Goal: Task Accomplishment & Management: Manage account settings

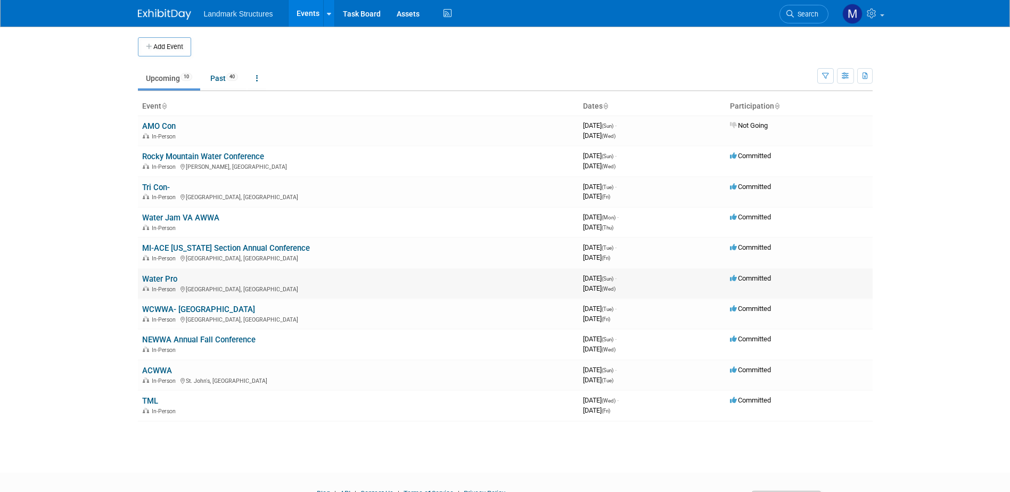
click at [153, 280] on link "Water Pro" at bounding box center [159, 279] width 35 height 10
click at [0, 0] on div at bounding box center [0, 0] width 0 height 0
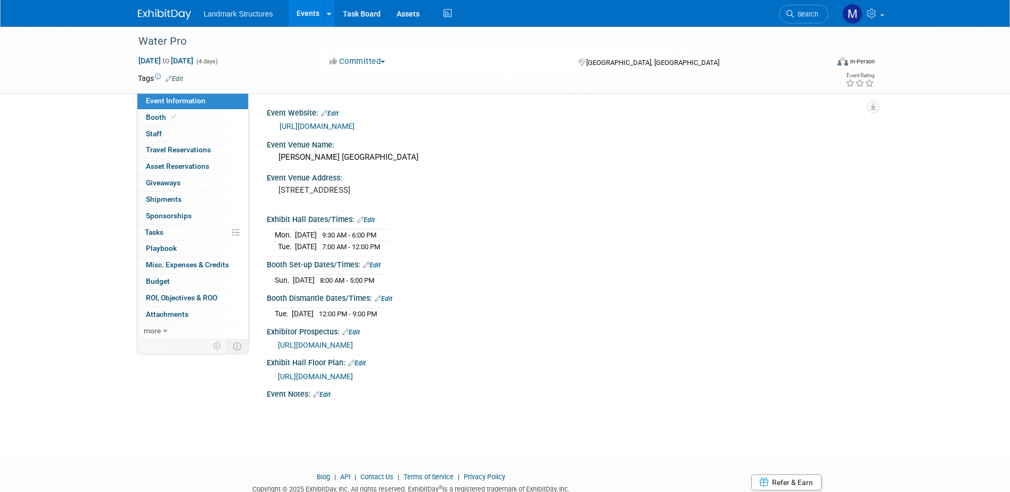
click at [322, 15] on link "Events" at bounding box center [308, 13] width 39 height 27
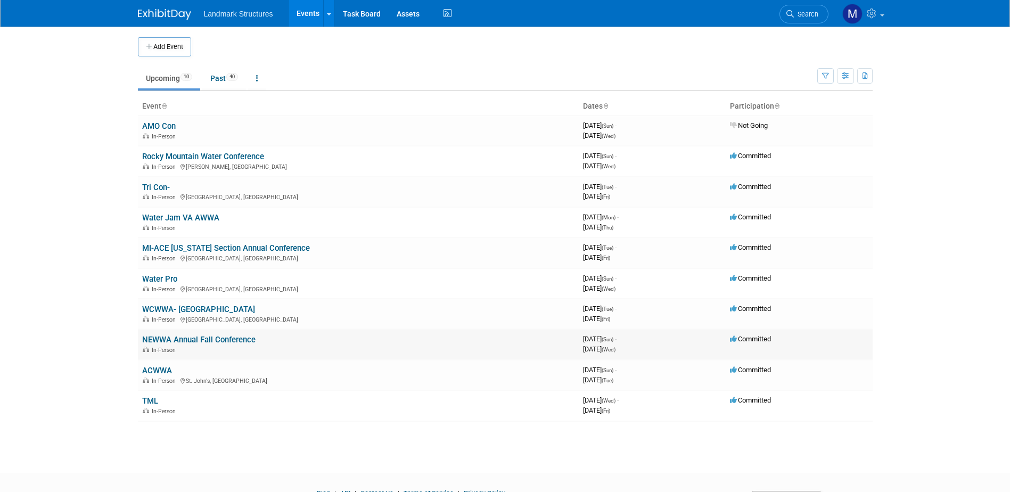
click at [184, 337] on link "NEWWA Annual Fall Conference" at bounding box center [198, 340] width 113 height 10
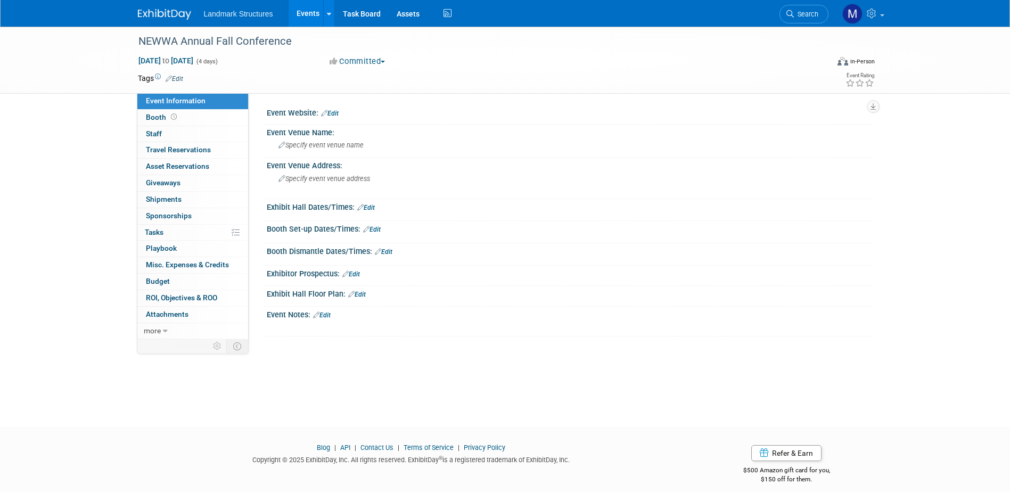
click at [370, 207] on link "Edit" at bounding box center [366, 207] width 18 height 7
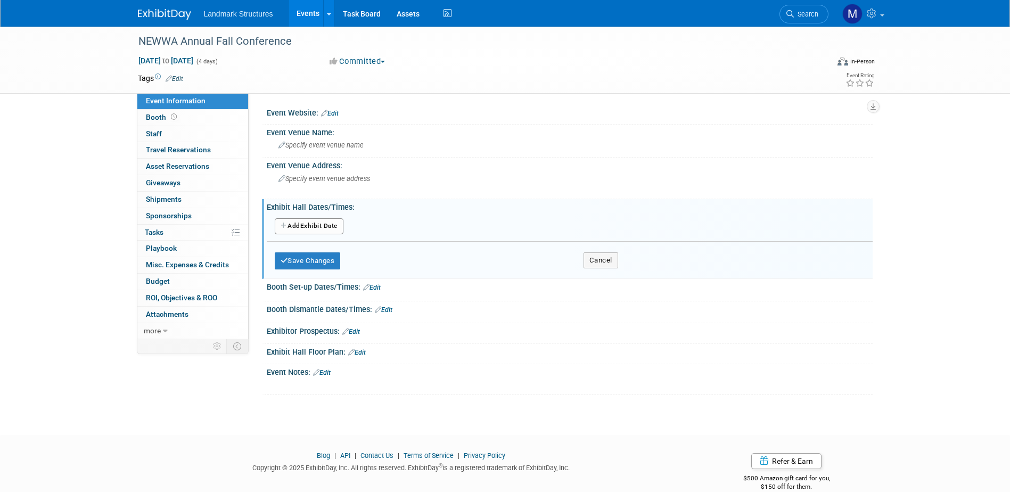
click at [330, 229] on button "Add Another Exhibit Date" at bounding box center [309, 226] width 69 height 16
select select "8"
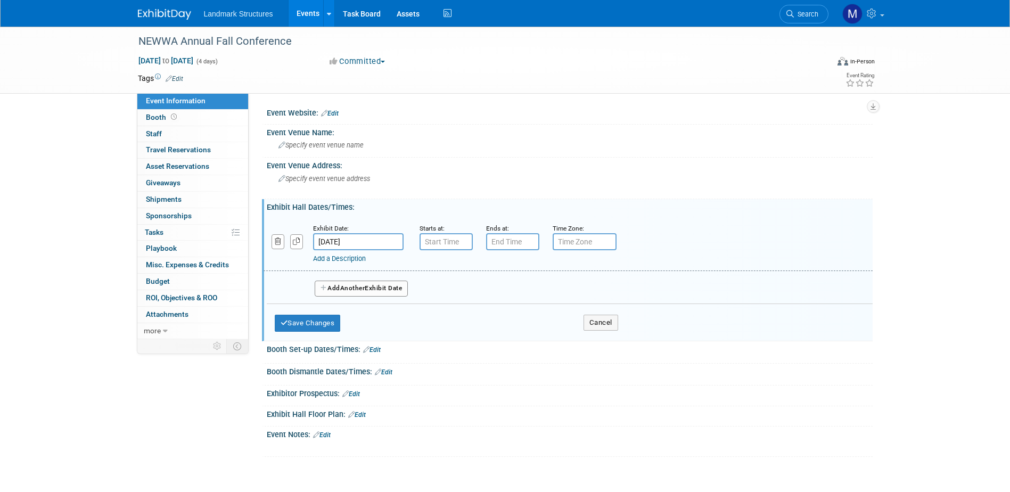
click at [370, 245] on input "Sep 21, 2025" at bounding box center [358, 241] width 91 height 17
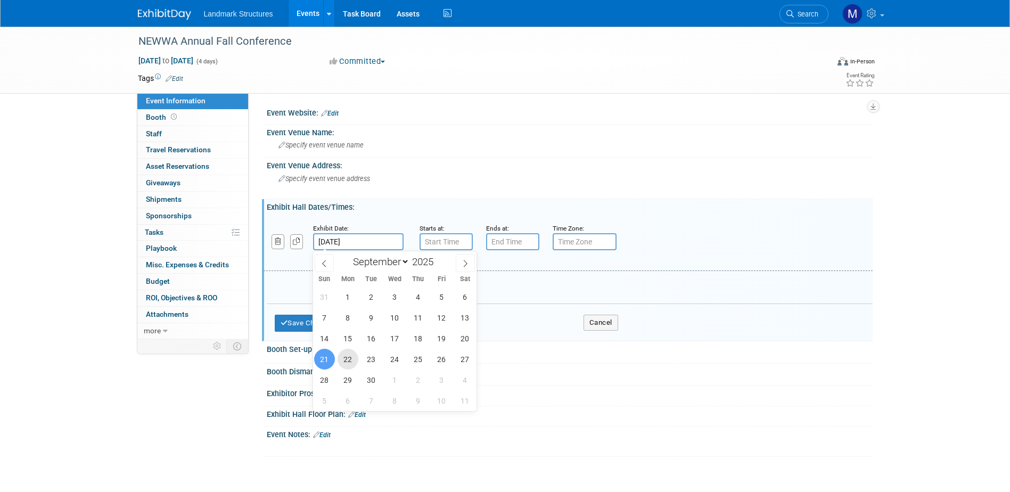
click at [345, 361] on span "22" at bounding box center [348, 359] width 21 height 21
type input "Sep 22, 2025"
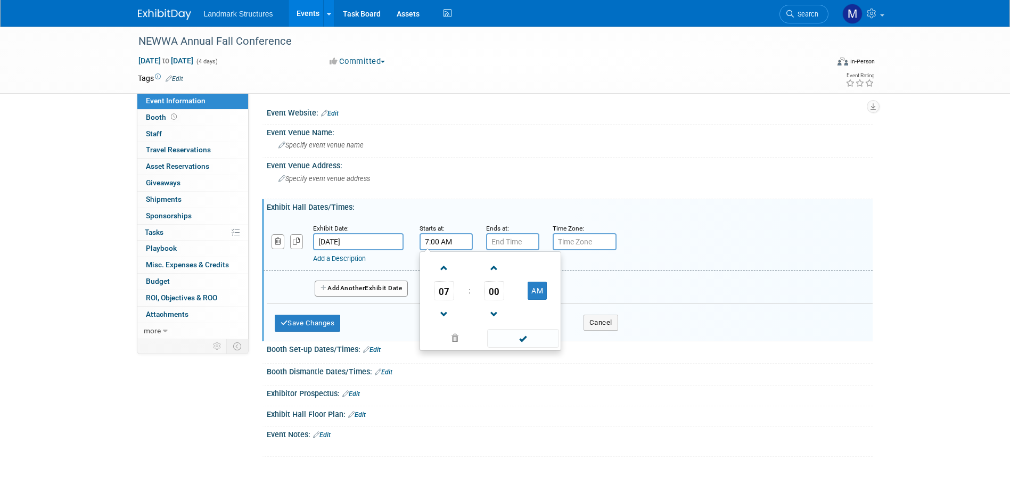
click at [446, 245] on input "7:00 AM" at bounding box center [446, 241] width 53 height 17
click at [443, 293] on span "07" at bounding box center [444, 290] width 20 height 19
click at [444, 298] on td "04" at bounding box center [439, 297] width 34 height 29
click at [544, 291] on button "AM" at bounding box center [537, 291] width 19 height 18
type input "4:00 PM"
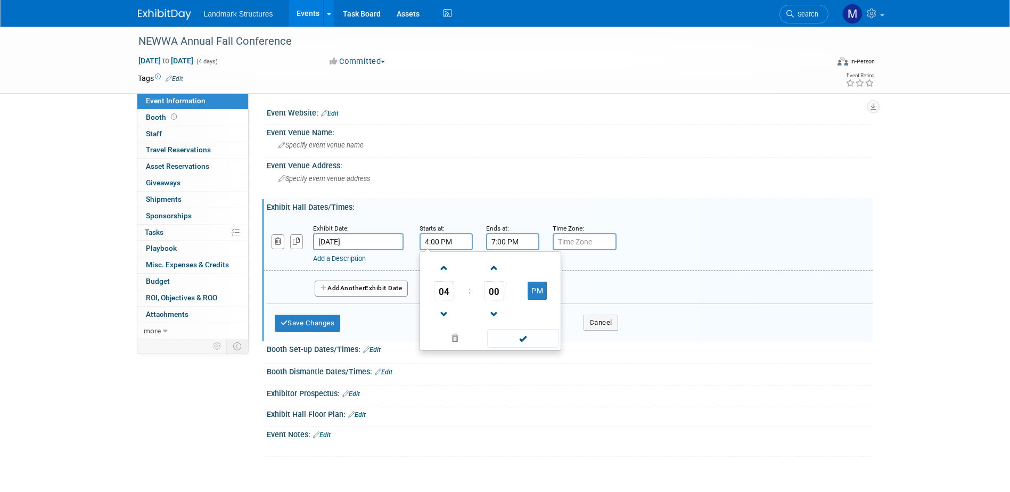
click at [523, 246] on input "7:00 PM" at bounding box center [512, 241] width 53 height 17
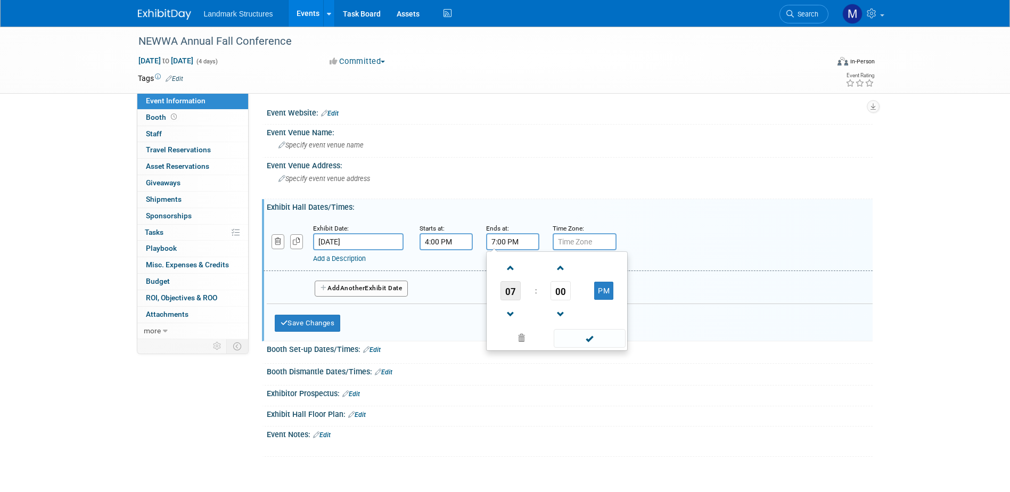
click at [513, 285] on span "07" at bounding box center [511, 290] width 20 height 19
click at [543, 292] on td "05" at bounding box center [540, 297] width 34 height 29
click at [563, 286] on span "00" at bounding box center [561, 290] width 20 height 19
click at [571, 298] on td "30" at bounding box center [574, 297] width 34 height 29
type input "5:30 PM"
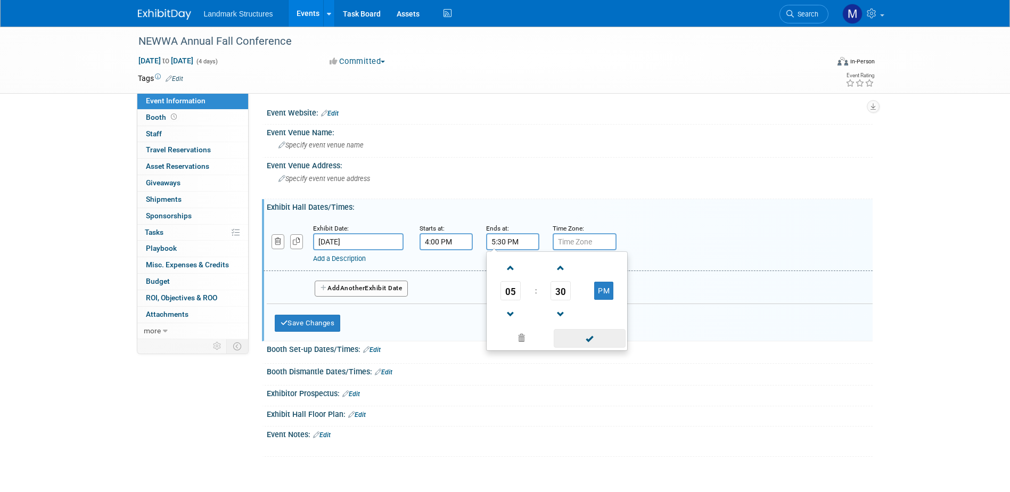
click at [591, 342] on span at bounding box center [590, 338] width 72 height 19
click at [345, 289] on span "Another" at bounding box center [352, 287] width 25 height 7
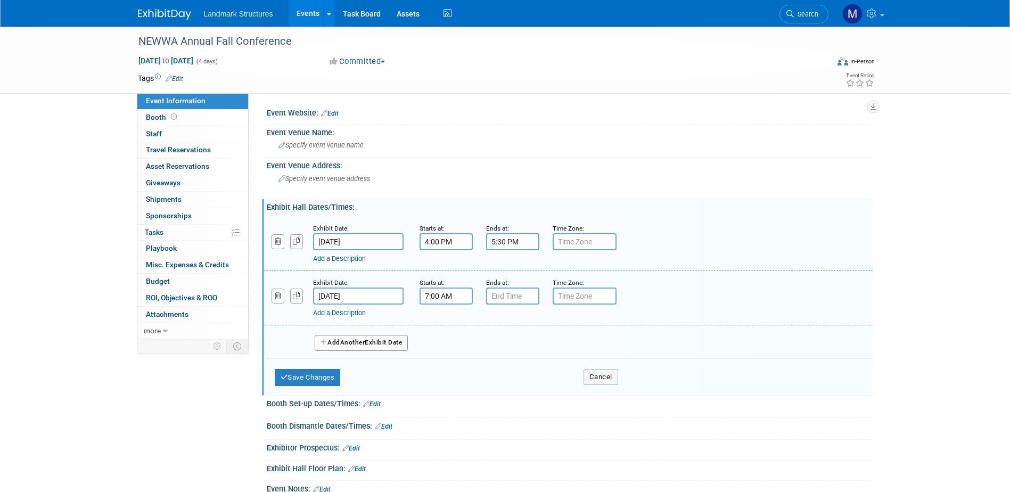
click at [452, 300] on input "7:00 AM" at bounding box center [446, 296] width 53 height 17
click at [444, 324] on span at bounding box center [444, 322] width 19 height 19
type input "8:00 AM"
click at [526, 395] on span at bounding box center [523, 392] width 72 height 19
click at [505, 299] on input "7:00 PM" at bounding box center [512, 296] width 53 height 17
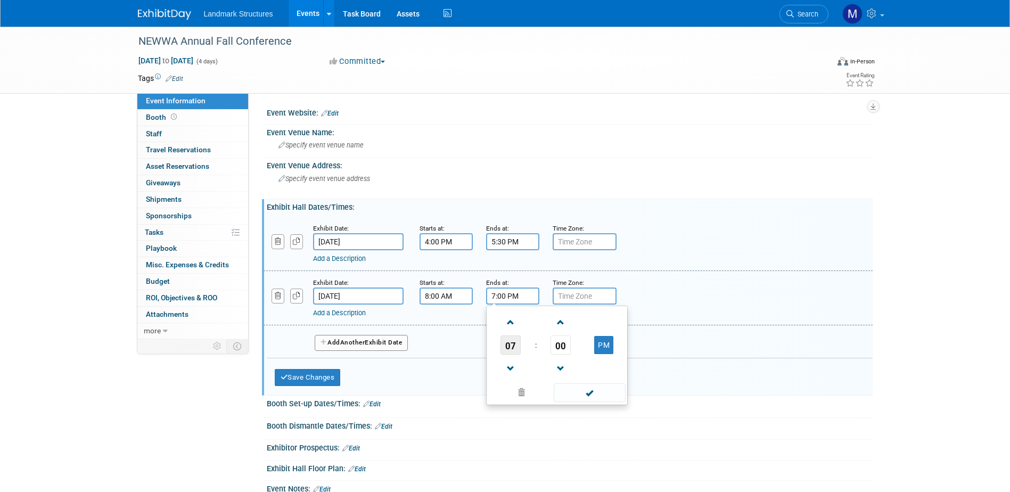
click at [514, 350] on span "07" at bounding box center [511, 344] width 20 height 19
click at [536, 381] on td "09" at bounding box center [540, 380] width 34 height 29
click at [596, 349] on button "PM" at bounding box center [603, 345] width 19 height 18
type input "9:00 AM"
click at [572, 394] on span at bounding box center [590, 392] width 72 height 19
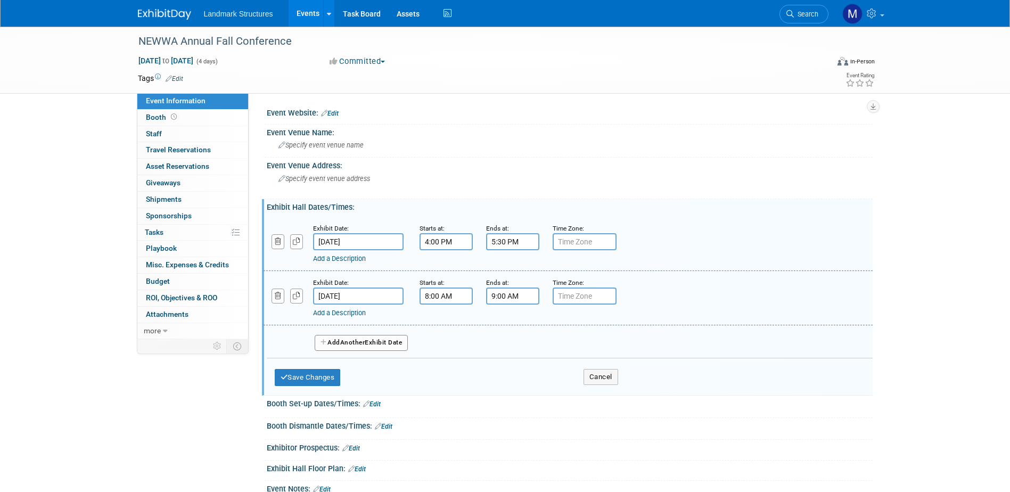
click at [390, 344] on button "Add Another Exhibit Date" at bounding box center [362, 343] width 94 height 16
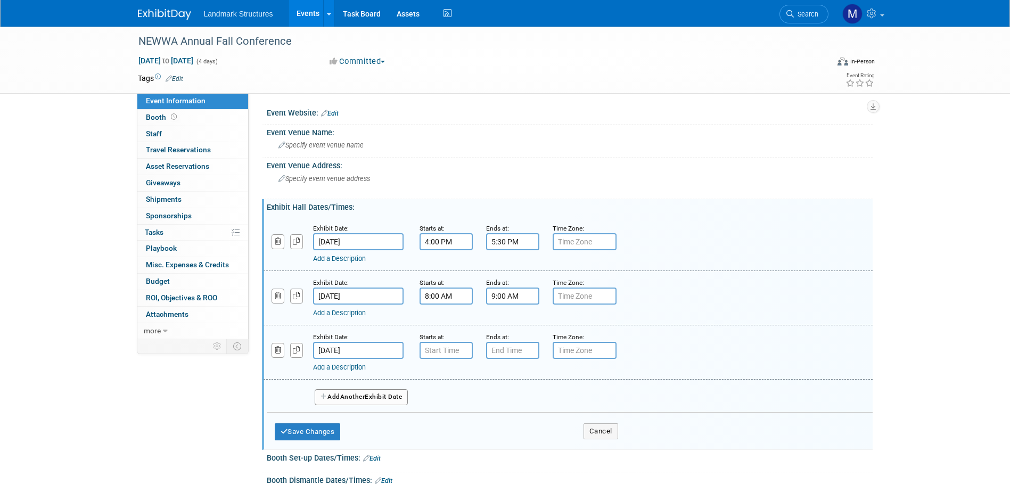
click at [365, 347] on input "Sep 24, 2025" at bounding box center [358, 350] width 91 height 17
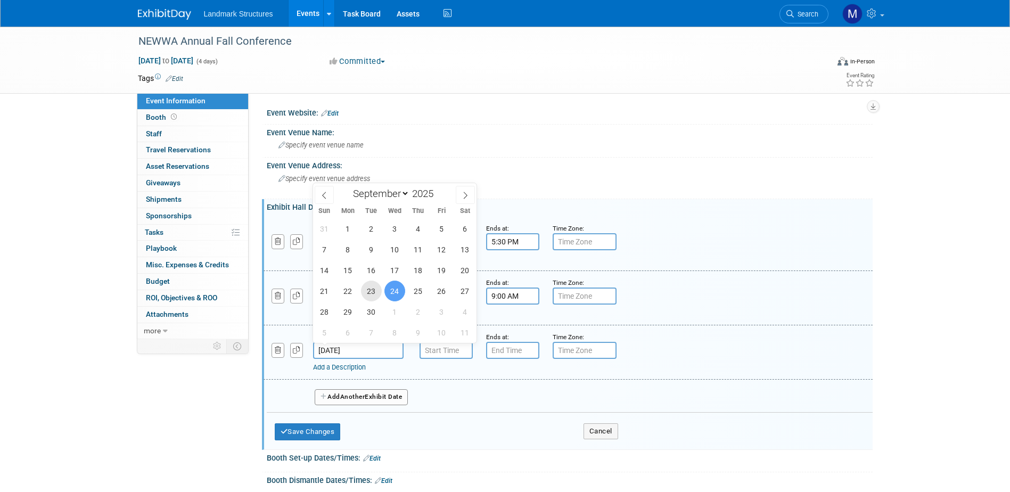
click at [373, 293] on span "23" at bounding box center [371, 291] width 21 height 21
type input "Sep 23, 2025"
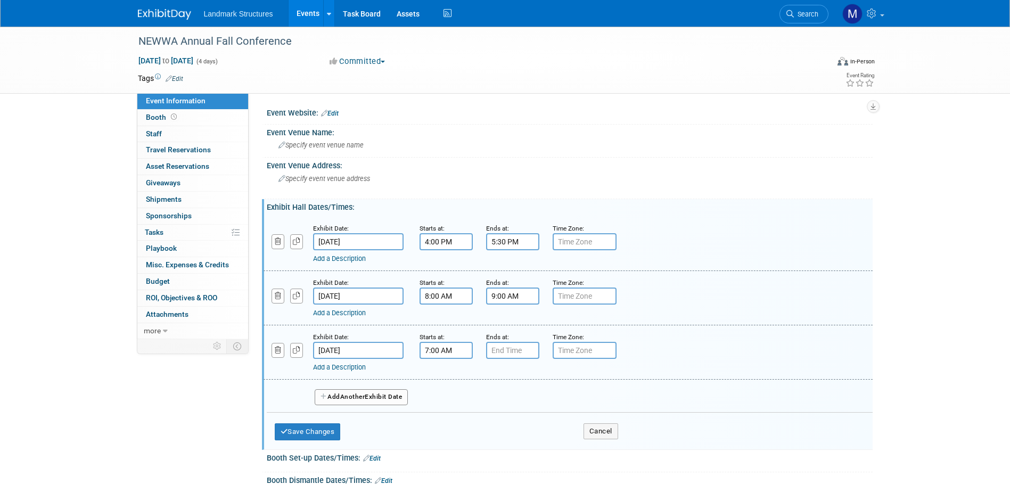
click at [444, 354] on input "7:00 AM" at bounding box center [446, 350] width 53 height 17
click at [446, 381] on span at bounding box center [444, 376] width 19 height 19
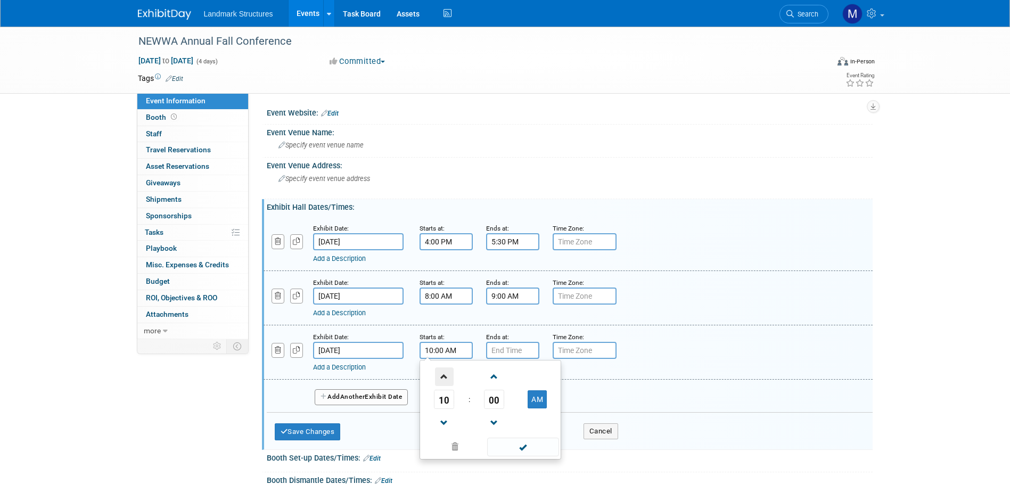
type input "11:00 AM"
drag, startPoint x: 538, startPoint y: 448, endPoint x: 533, endPoint y: 438, distance: 11.7
click at [538, 448] on span at bounding box center [523, 447] width 72 height 19
click at [509, 354] on input "7:00 PM" at bounding box center [512, 350] width 53 height 17
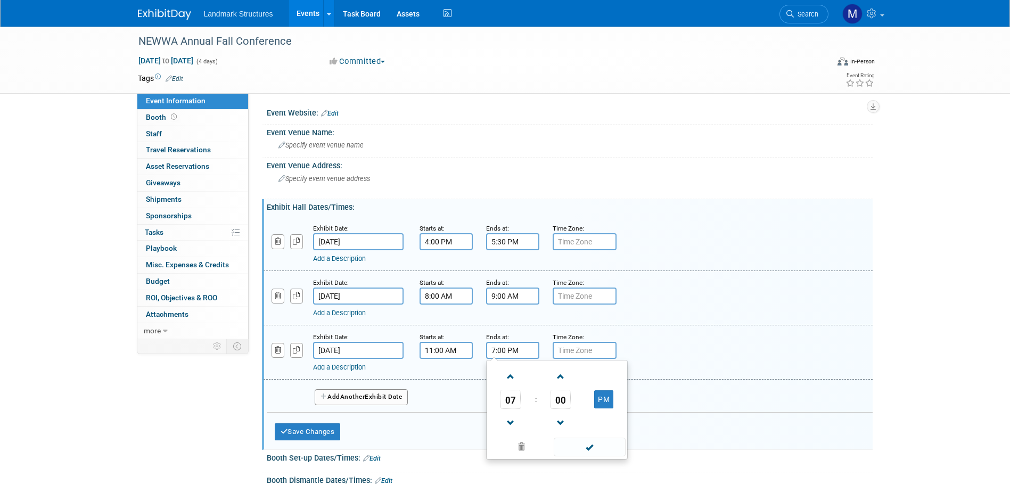
click at [509, 401] on span "07" at bounding box center [511, 399] width 20 height 19
click at [570, 381] on td "02" at bounding box center [574, 377] width 34 height 29
type input "2:00 PM"
click at [592, 447] on span at bounding box center [590, 447] width 72 height 19
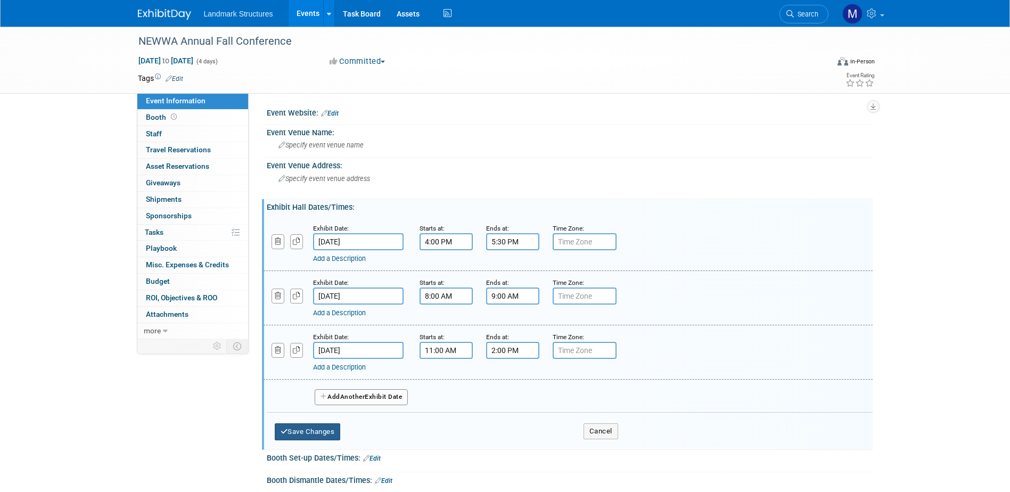
click at [302, 425] on button "Save Changes" at bounding box center [308, 431] width 66 height 17
